Goal: Task Accomplishment & Management: Use online tool/utility

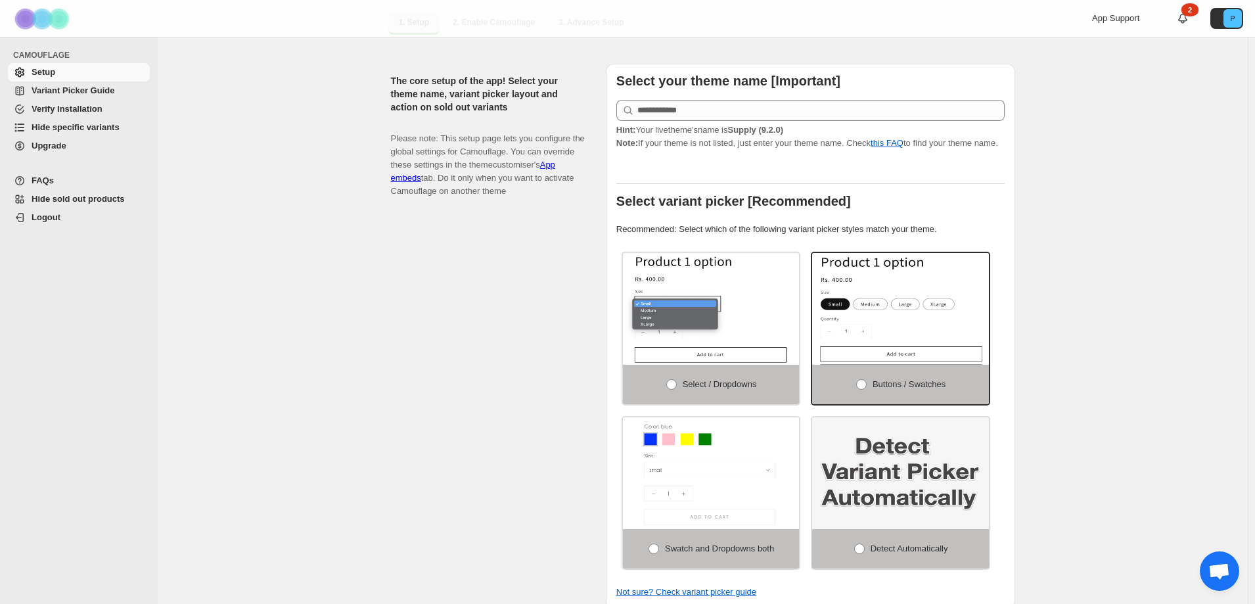
scroll to position [263, 0]
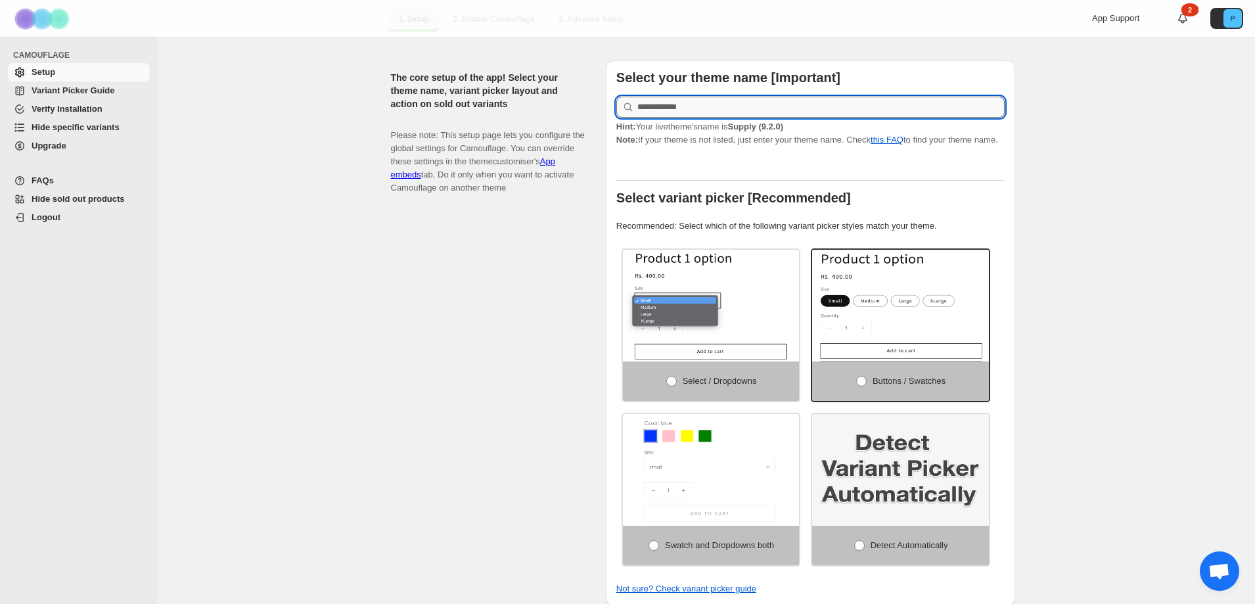
click at [695, 97] on input "text" at bounding box center [820, 107] width 367 height 21
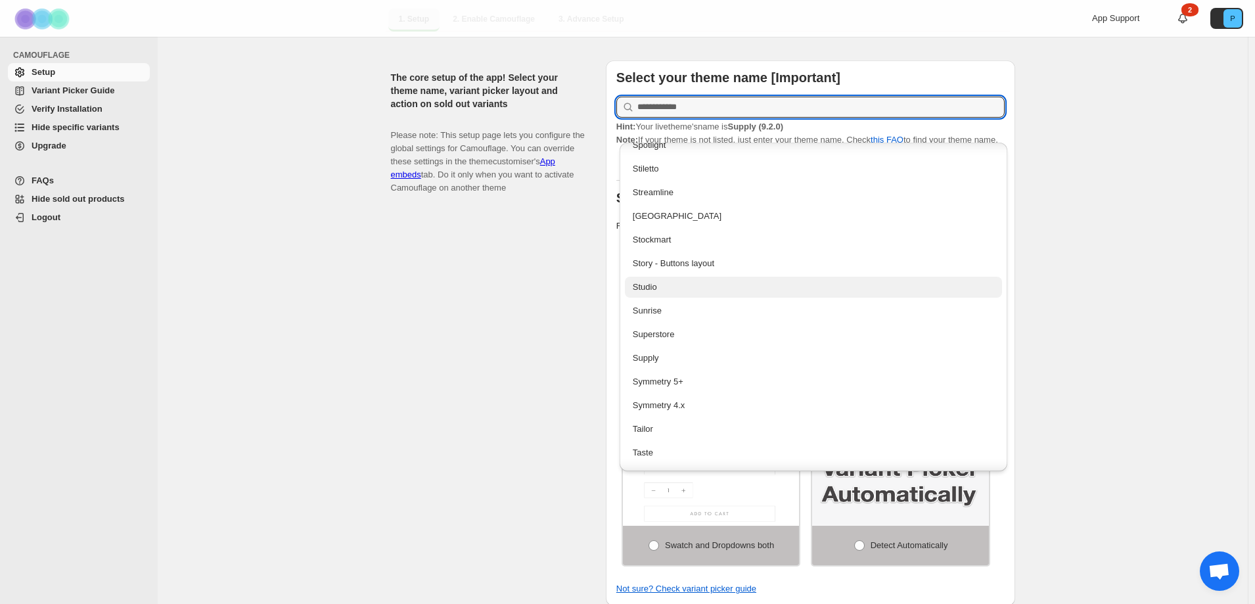
scroll to position [2694, 0]
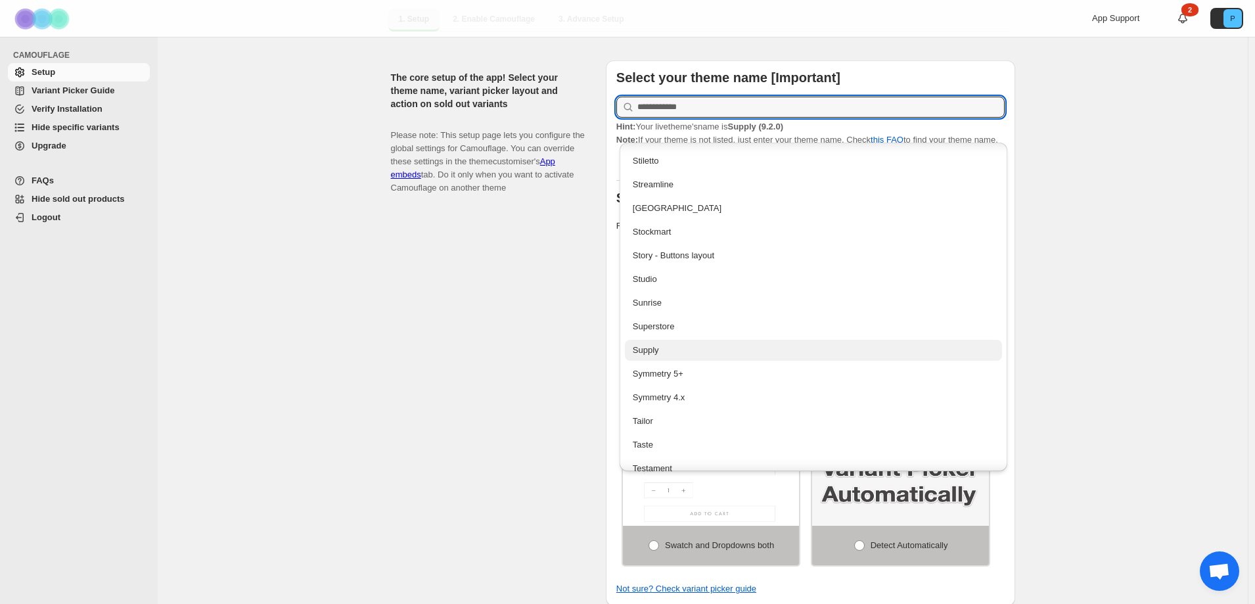
click at [691, 345] on div "Supply" at bounding box center [814, 350] width 362 height 13
type input "******"
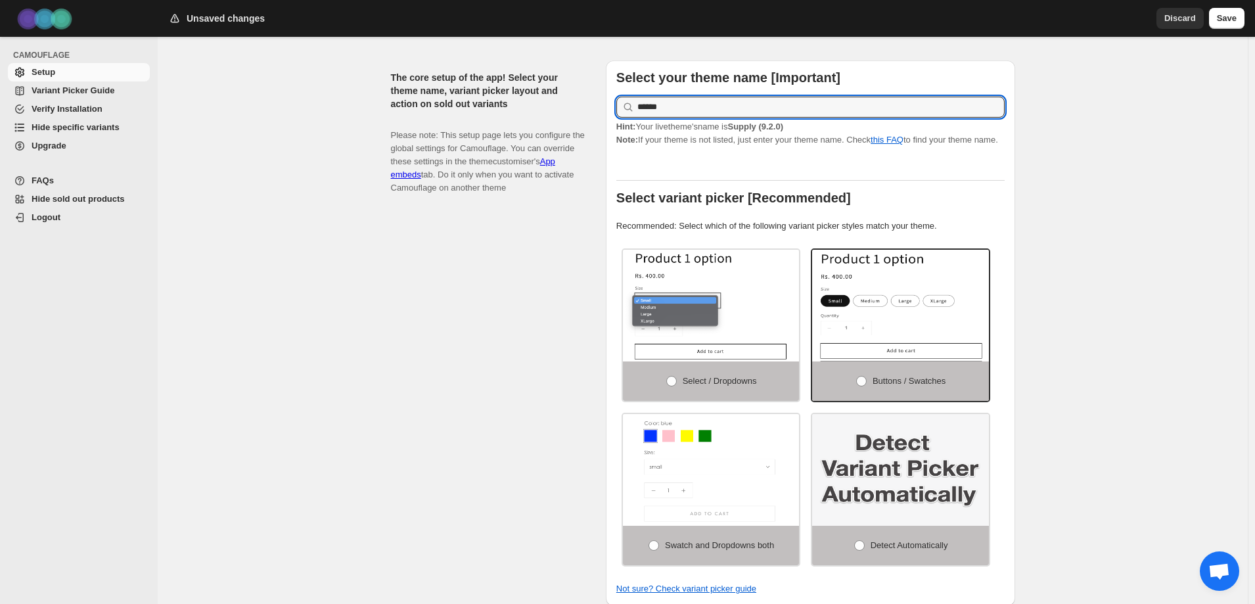
click at [587, 308] on div "The core setup of the app! Select your theme name, variant picker layout and ac…" at bounding box center [493, 332] width 204 height 545
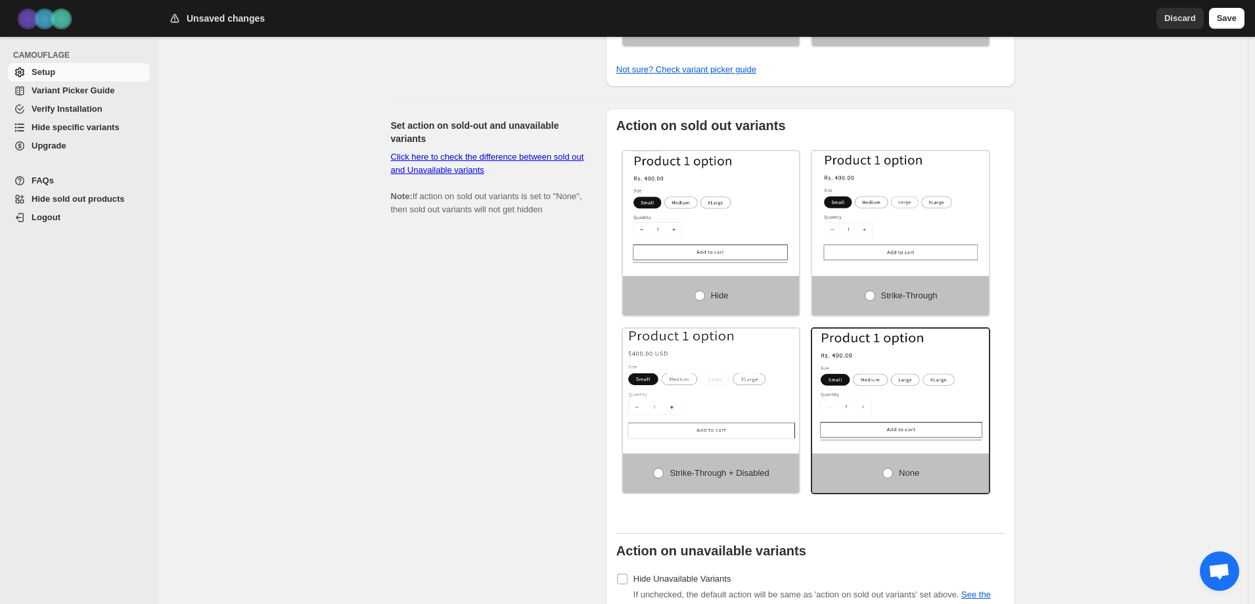
scroll to position [788, 0]
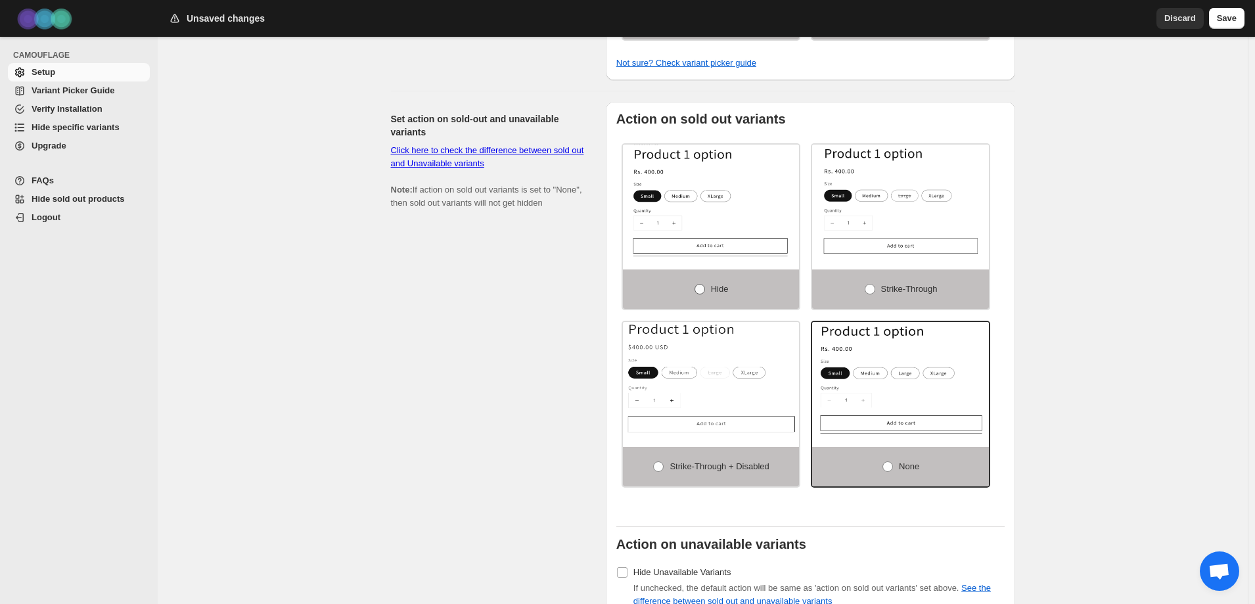
click at [717, 284] on span "Hide" at bounding box center [720, 289] width 18 height 10
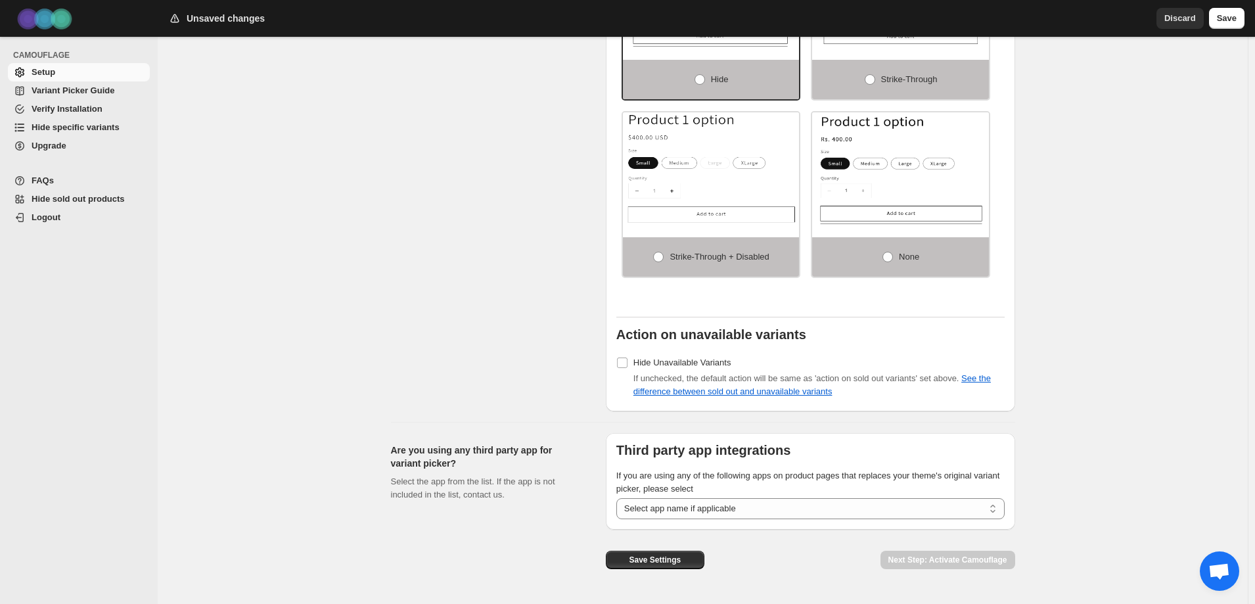
scroll to position [1024, 0]
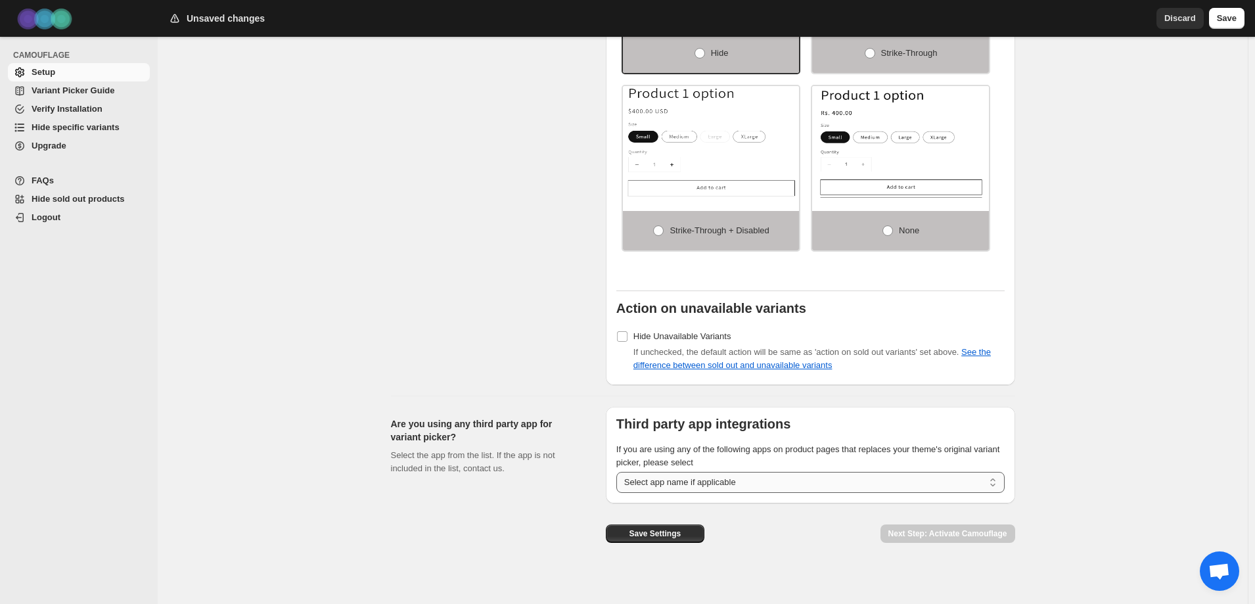
click at [769, 482] on select "**********" at bounding box center [810, 482] width 388 height 21
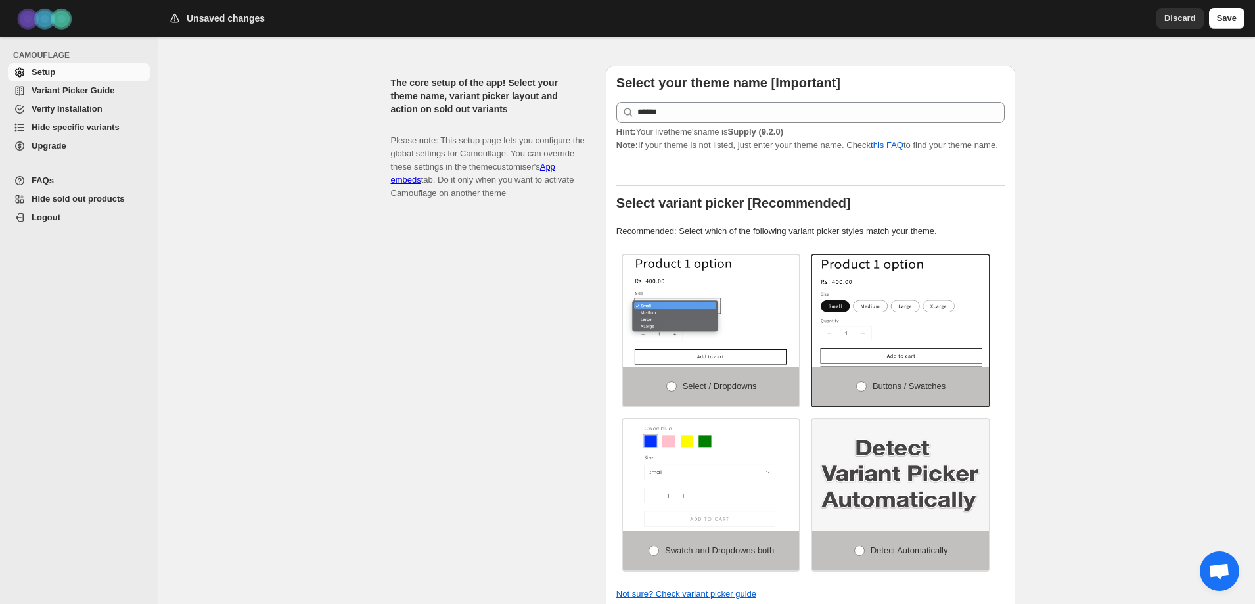
scroll to position [0, 0]
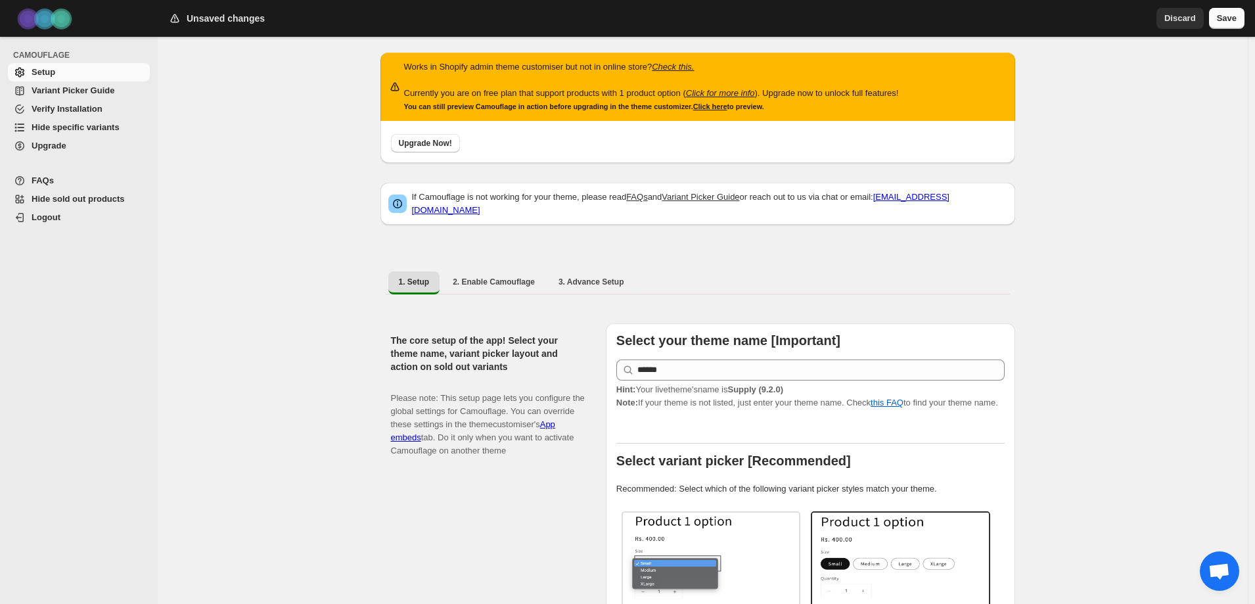
click at [1230, 24] on span "Save" at bounding box center [1227, 18] width 20 height 13
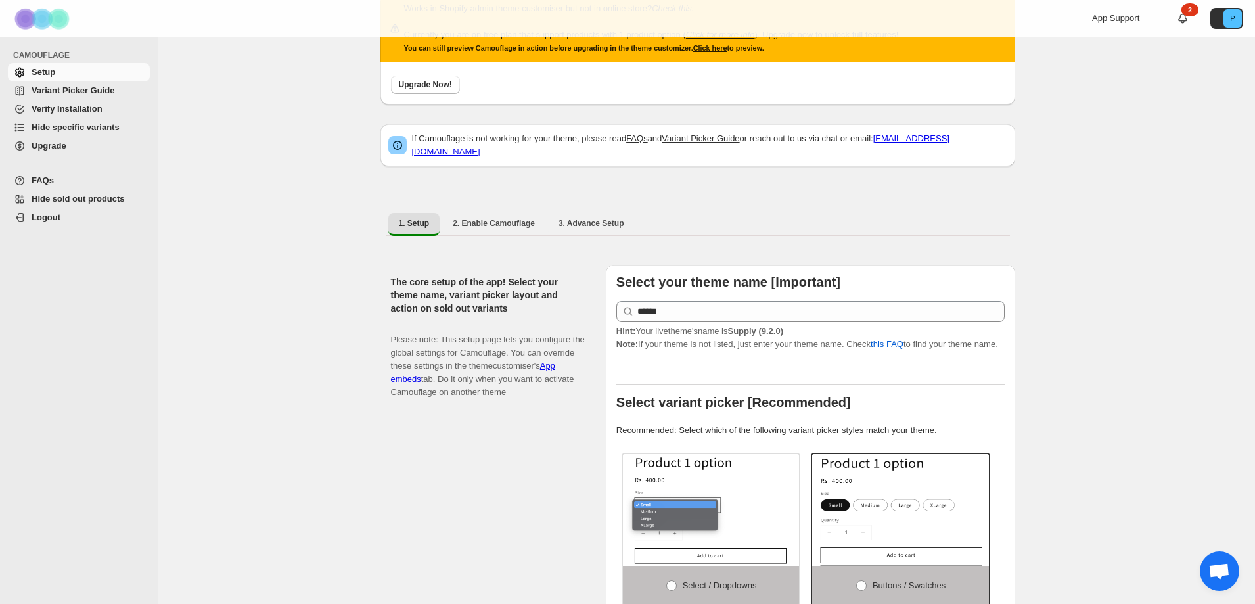
scroll to position [66, 0]
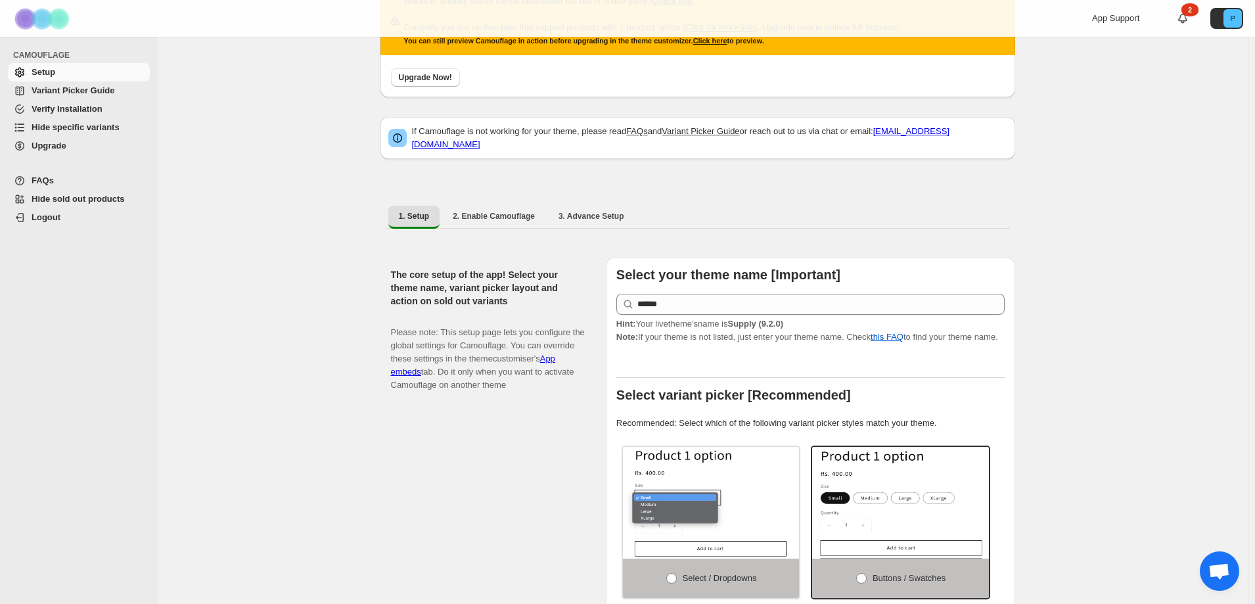
click at [47, 202] on span "Hide sold out products" at bounding box center [78, 199] width 93 height 10
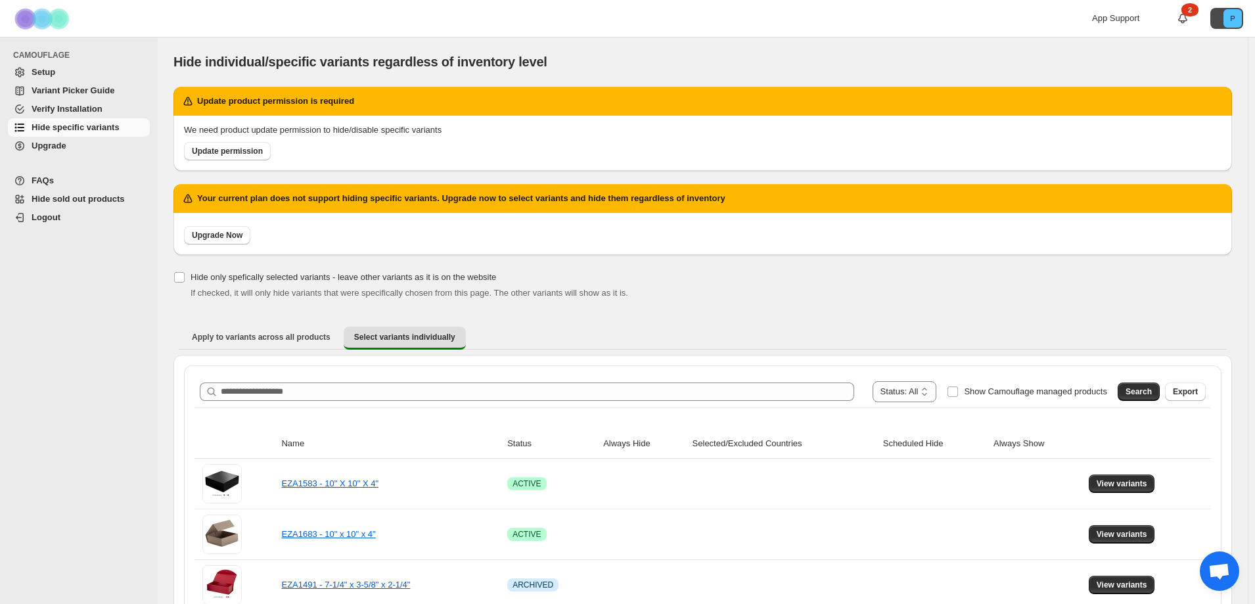
click at [1236, 20] on icon "P" at bounding box center [1232, 18] width 18 height 18
click at [912, 66] on div "Hide individual/specific variants regardless of inventory level" at bounding box center [702, 62] width 1058 height 18
click at [55, 223] on span "Logout" at bounding box center [90, 217] width 116 height 13
